Goal: Task Accomplishment & Management: Use online tool/utility

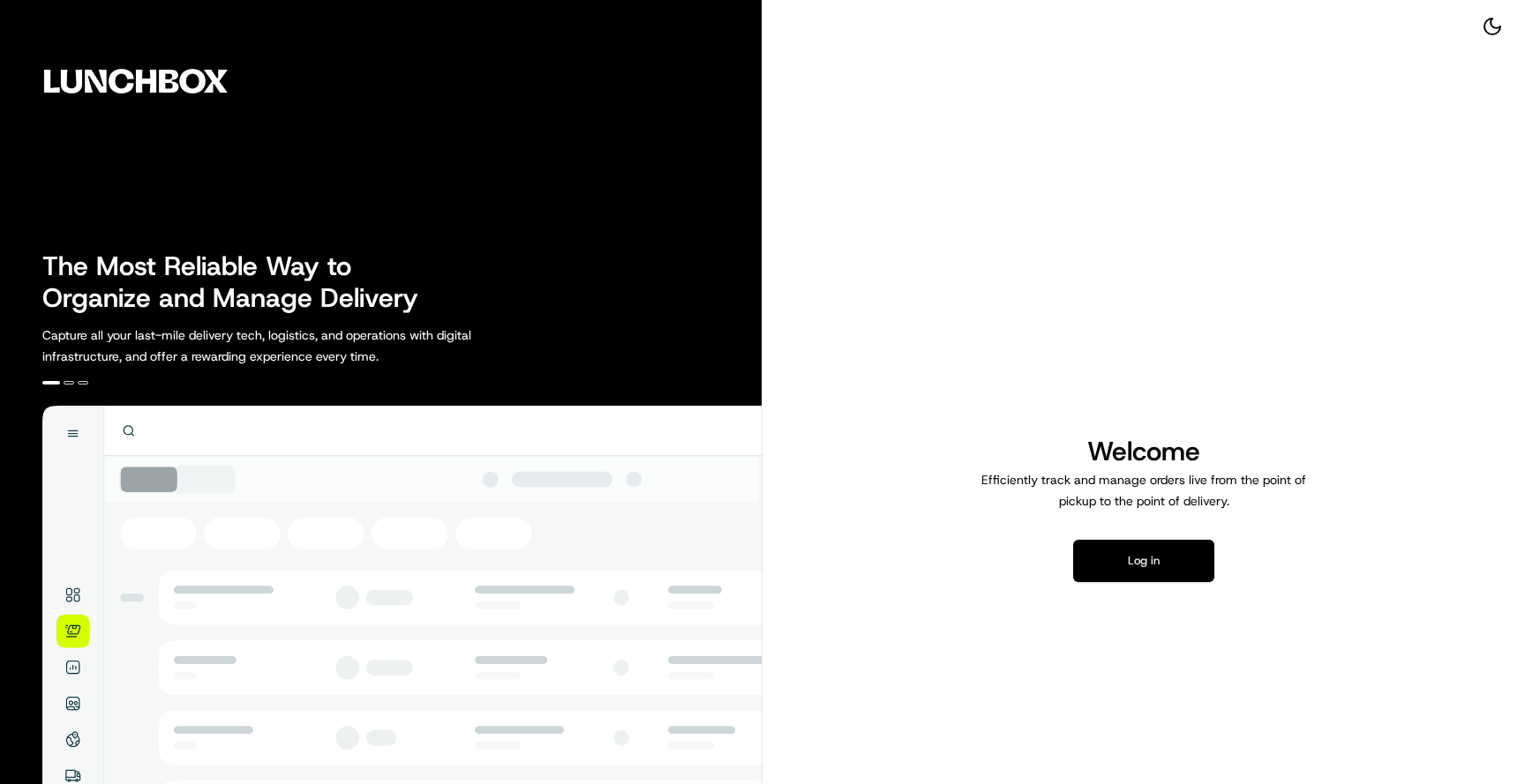
click at [1123, 581] on button "Log in" at bounding box center [1144, 561] width 142 height 42
click at [1124, 563] on button "Log in" at bounding box center [1144, 561] width 142 height 42
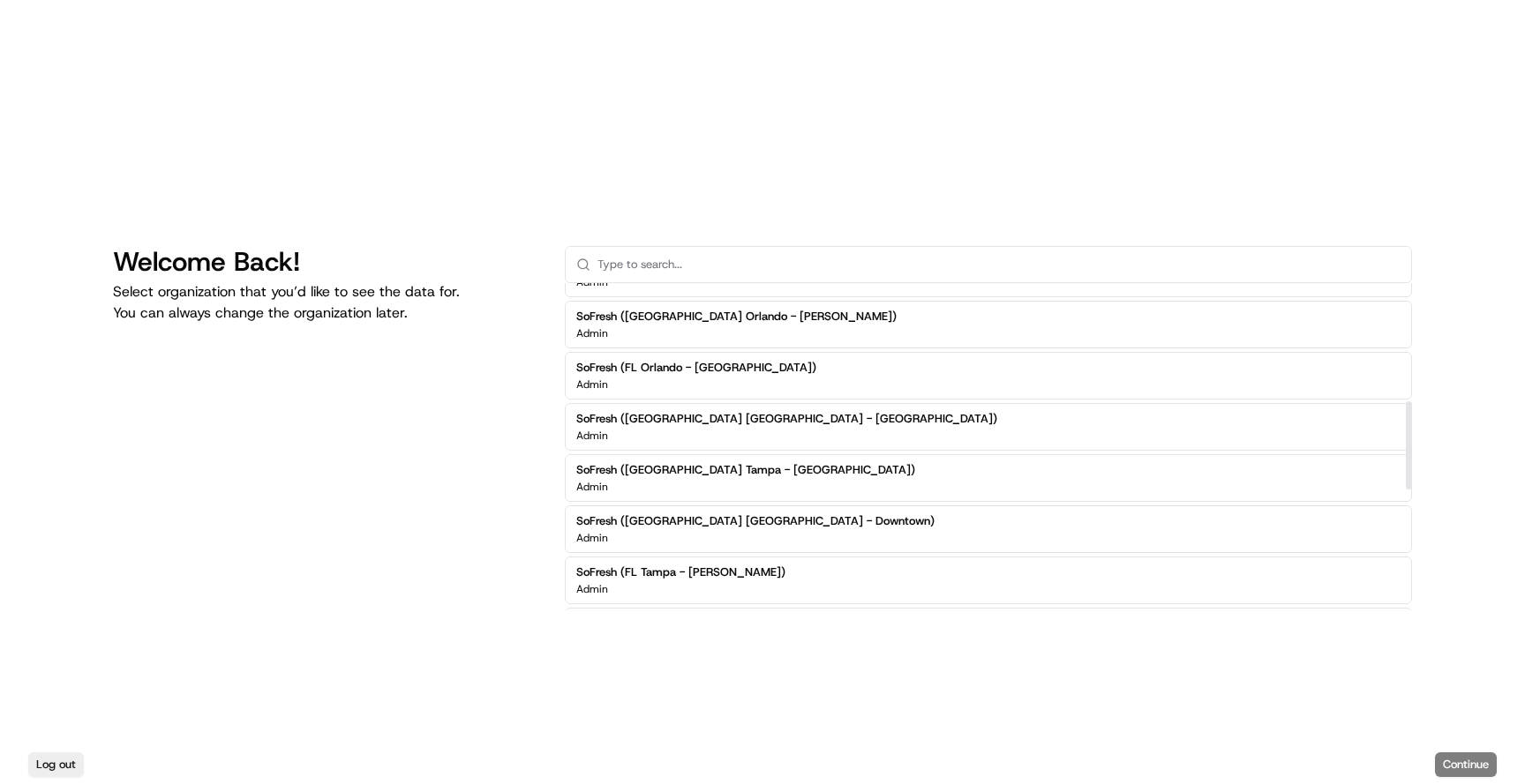
scroll to position [452, 0]
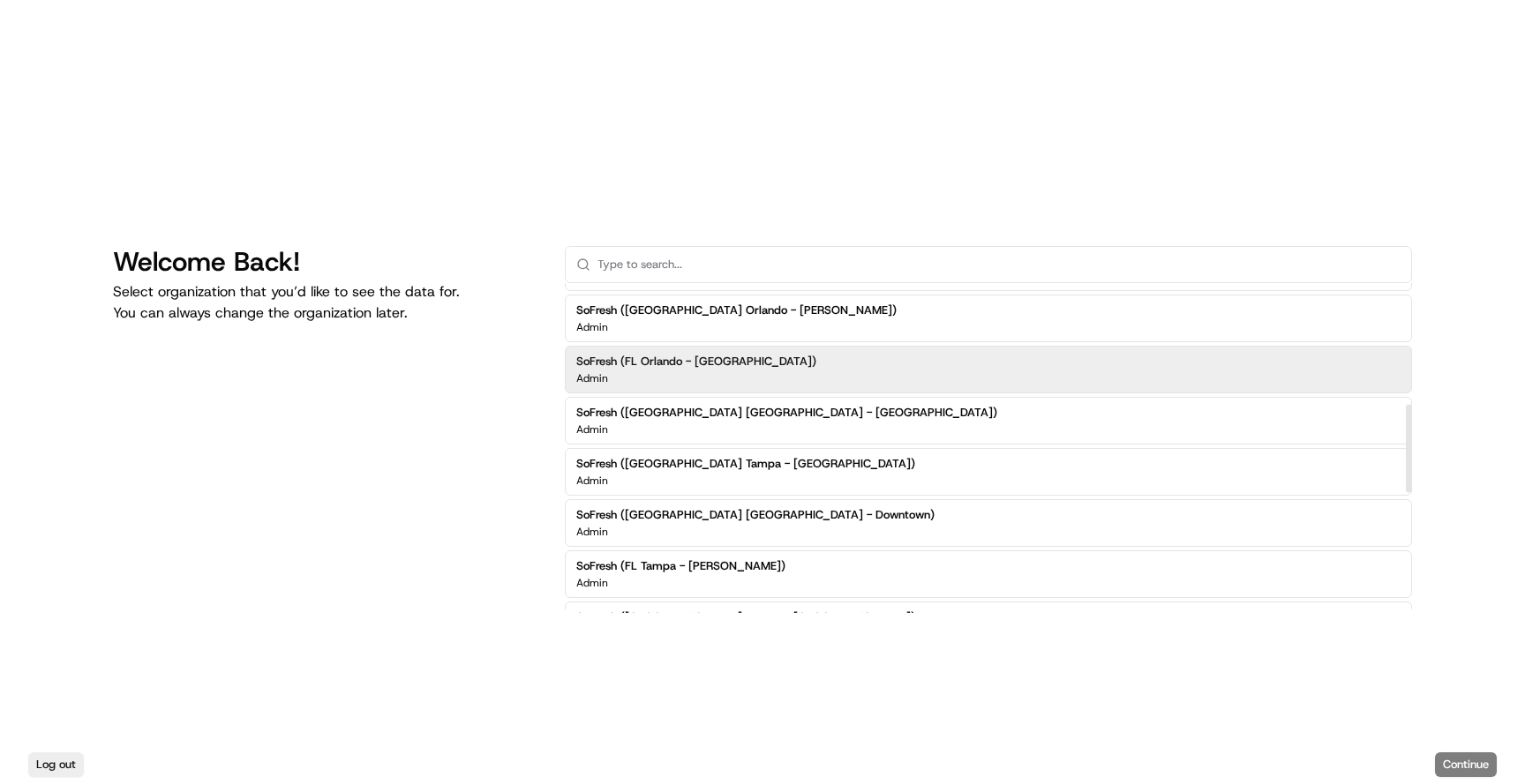
click at [773, 358] on div "SoFresh ([GEOGRAPHIC_DATA] Orlando - [GEOGRAPHIC_DATA]) Admin" at bounding box center [989, 370] width 847 height 48
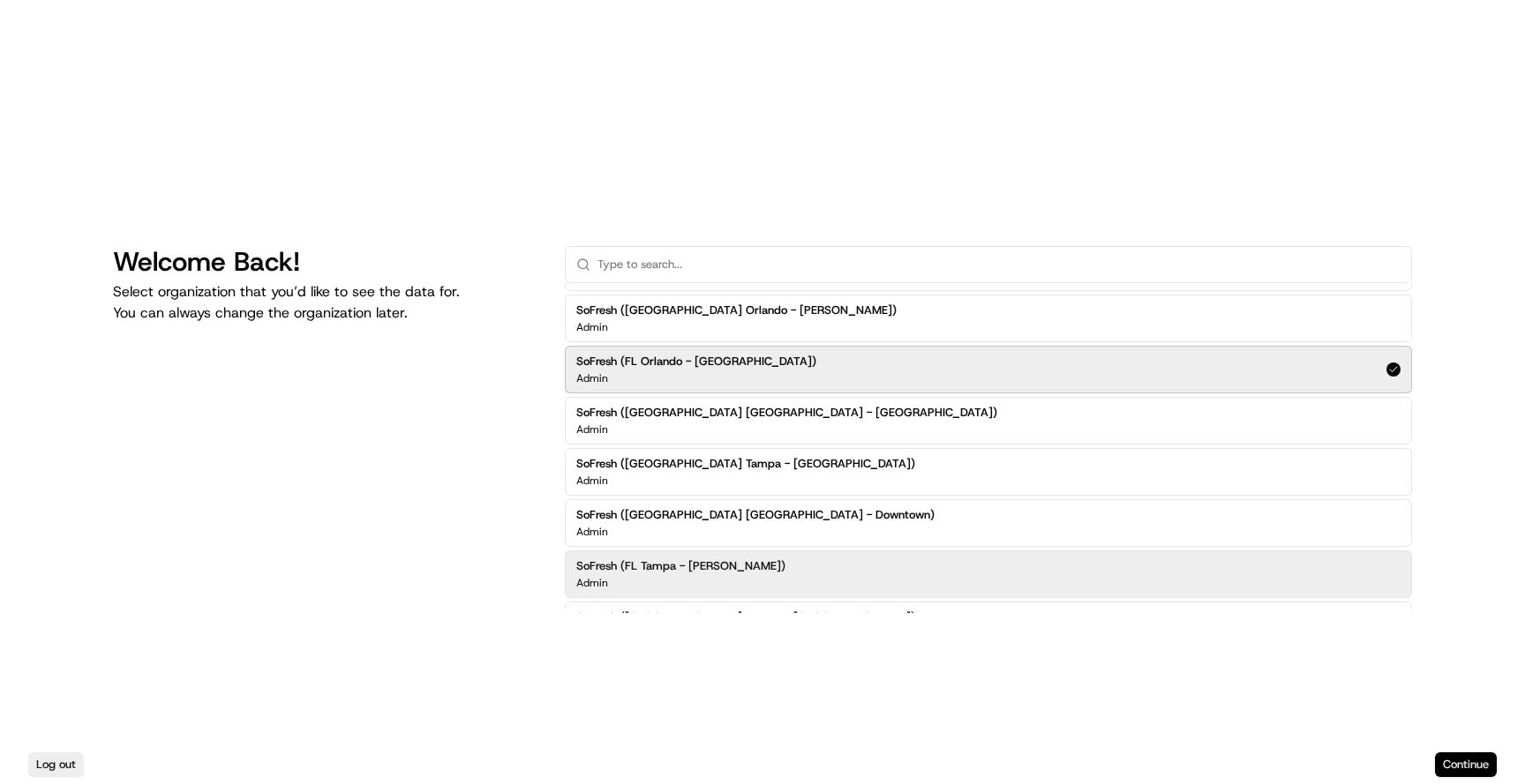
click at [1481, 757] on button "Continue" at bounding box center [1465, 764] width 62 height 25
